Goal: Answer question/provide support

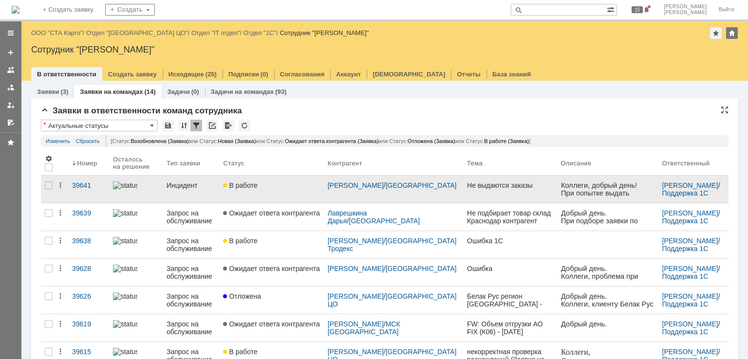
click at [288, 185] on div "В работе" at bounding box center [271, 186] width 96 height 8
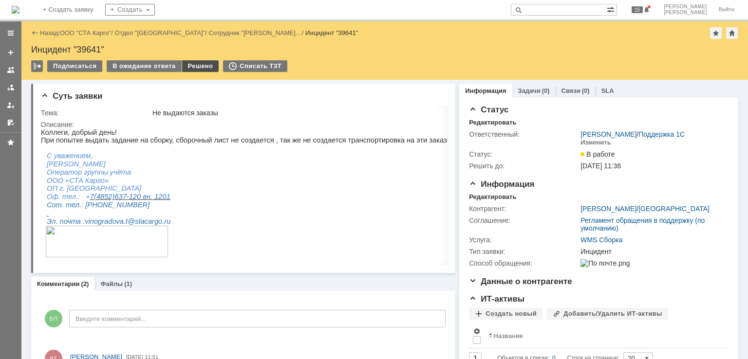
click at [193, 67] on div "Решено" at bounding box center [200, 66] width 37 height 12
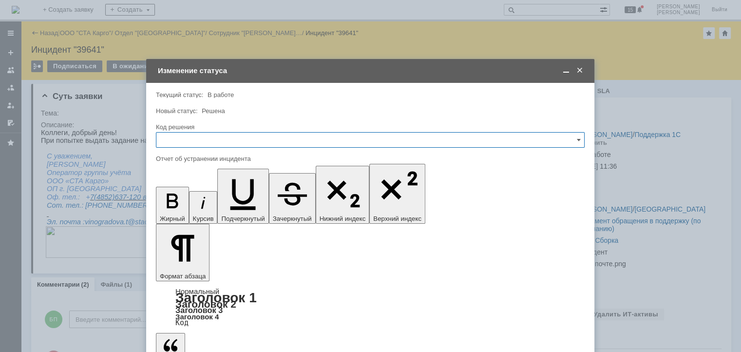
click at [499, 140] on input "text" at bounding box center [370, 140] width 428 height 16
click at [185, 269] on span "Решено" at bounding box center [370, 270] width 416 height 8
type input "Решено"
